Goal: Task Accomplishment & Management: Manage account settings

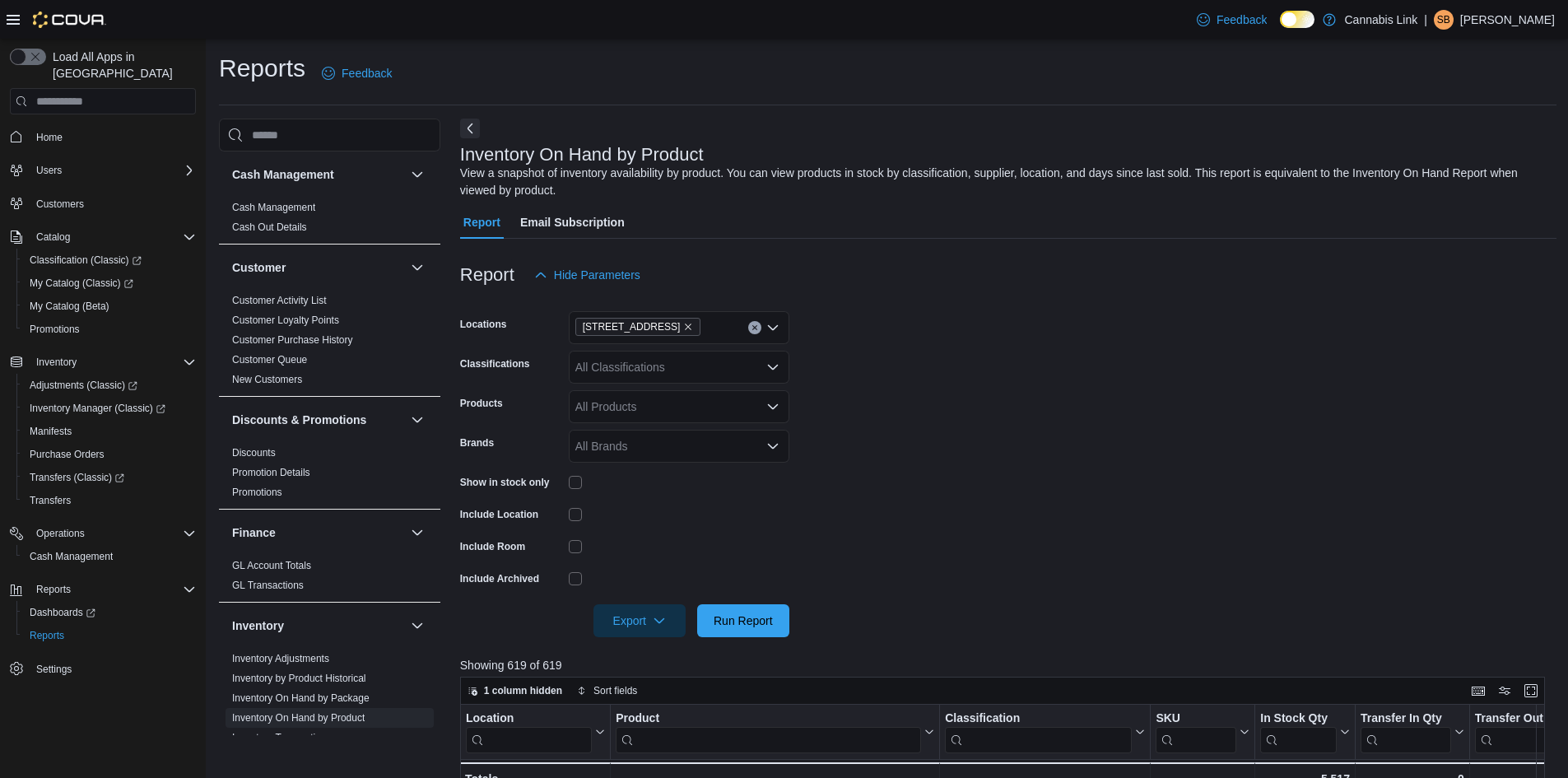
click at [1487, 11] on p "Stephii Belliveau" at bounding box center [1507, 20] width 94 height 20
click at [1437, 162] on span "Sign Out" at bounding box center [1448, 162] width 45 height 16
